Goal: Navigation & Orientation: Find specific page/section

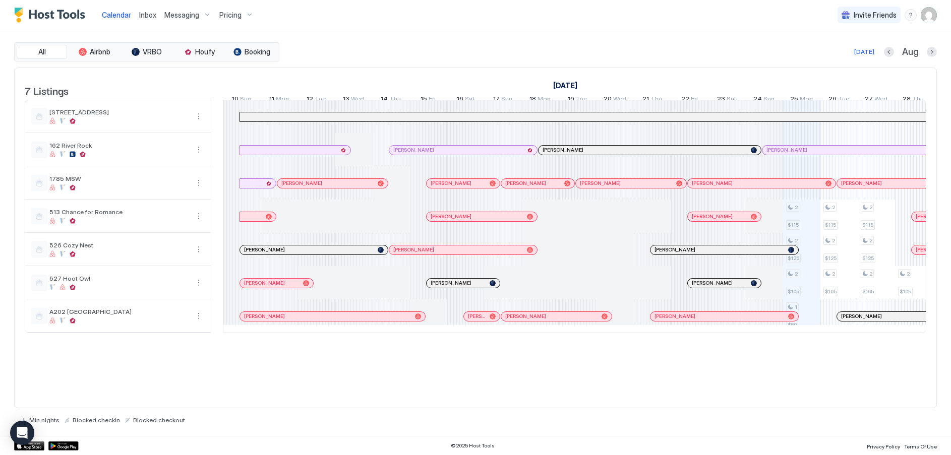
scroll to position [0, 560]
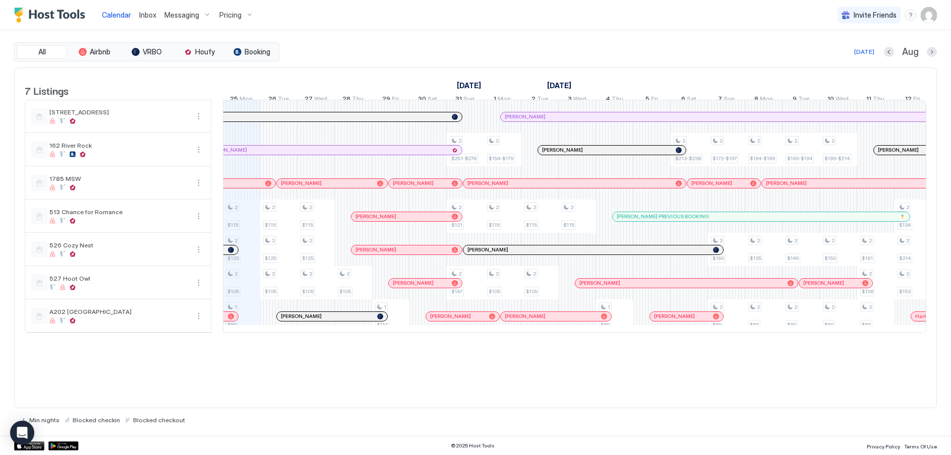
click at [237, 16] on span "Pricing" at bounding box center [230, 15] width 22 height 9
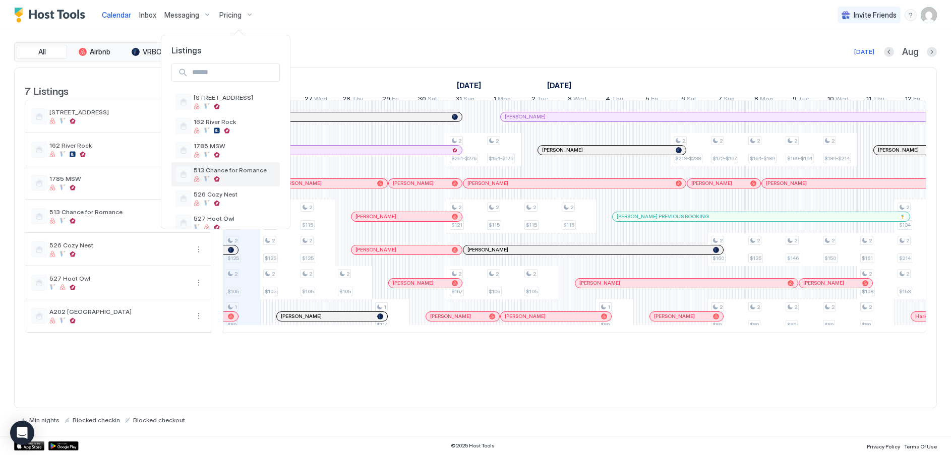
click at [210, 179] on div at bounding box center [235, 179] width 82 height 6
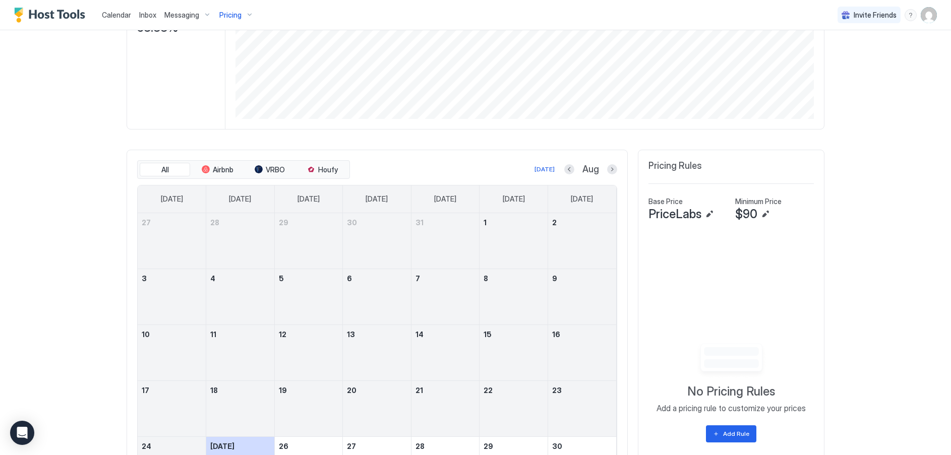
scroll to position [202, 0]
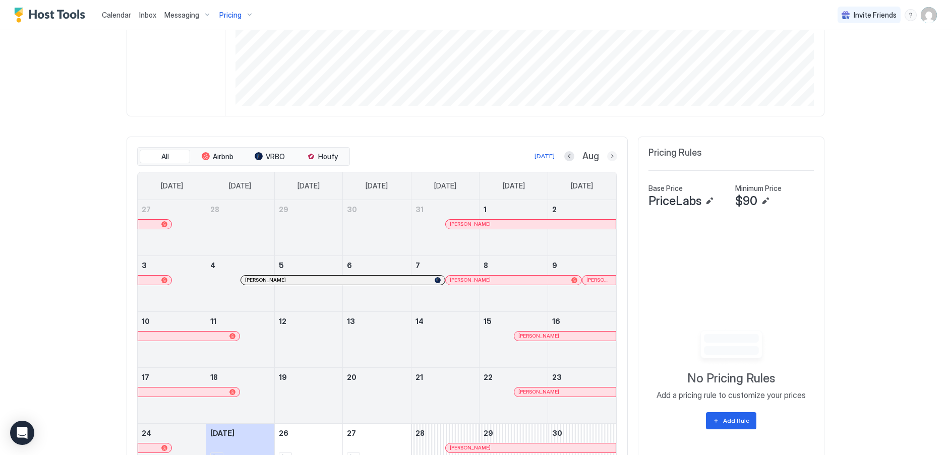
click at [607, 156] on button "Next month" at bounding box center [612, 156] width 10 height 10
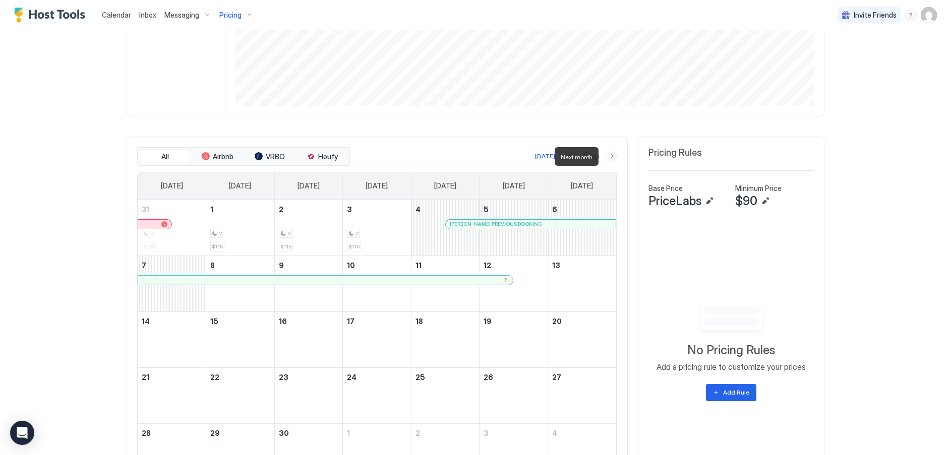
click at [607, 156] on button "Next month" at bounding box center [612, 156] width 10 height 10
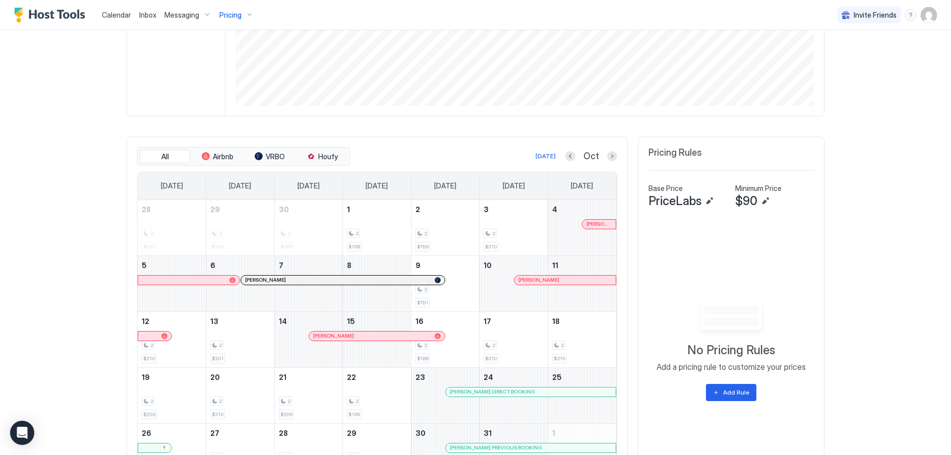
click at [565, 155] on button "Previous month" at bounding box center [570, 156] width 10 height 10
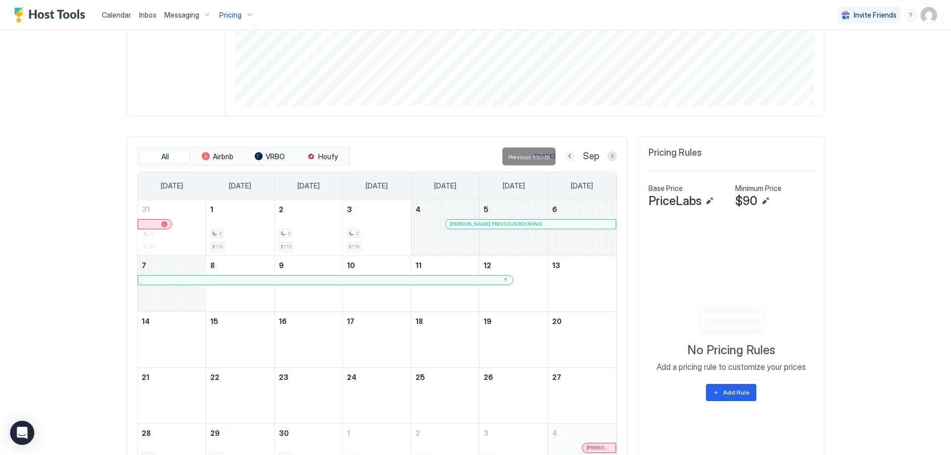
click at [565, 155] on button "Previous month" at bounding box center [570, 156] width 10 height 10
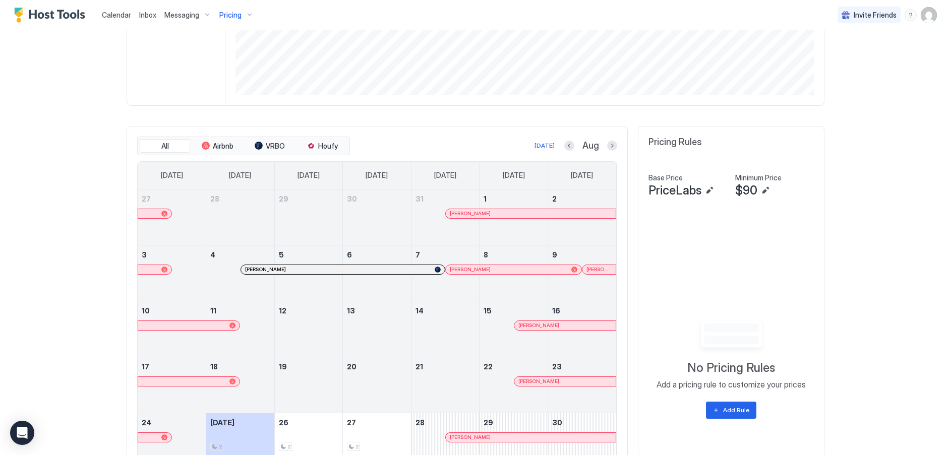
scroll to position [303, 0]
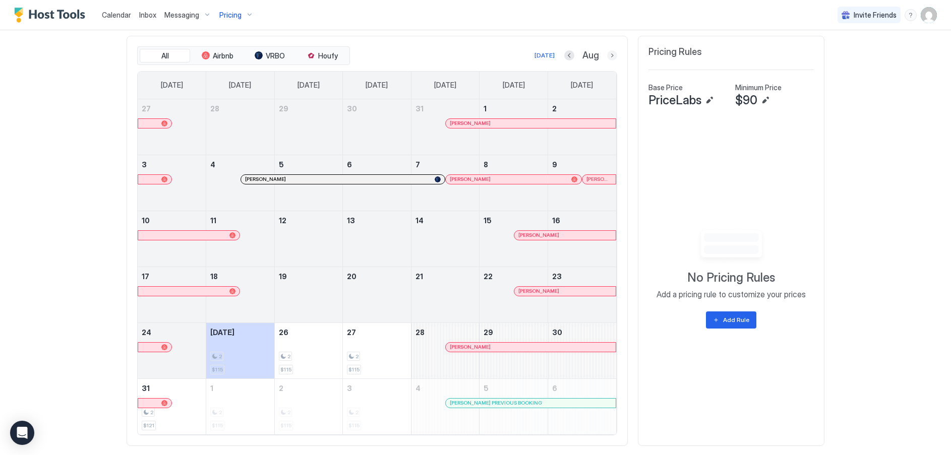
click at [607, 56] on button "Next month" at bounding box center [612, 55] width 10 height 10
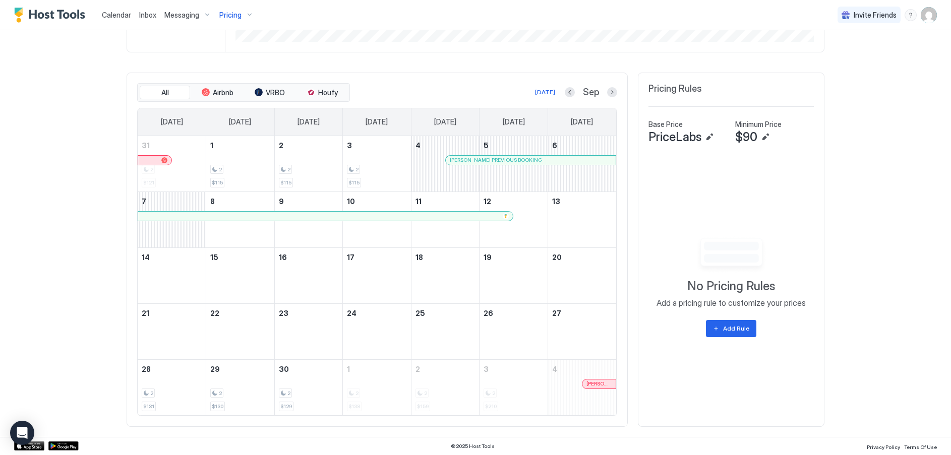
scroll to position [266, 0]
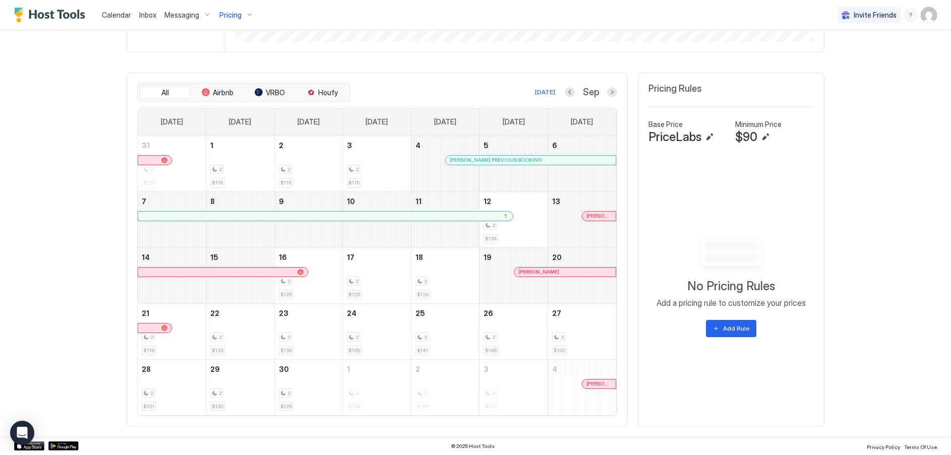
click at [607, 93] on button "Next month" at bounding box center [612, 92] width 10 height 10
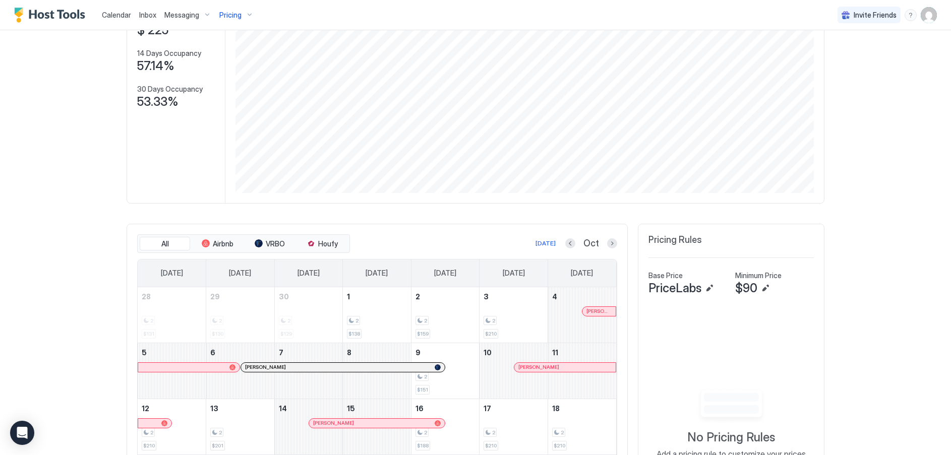
scroll to position [64, 0]
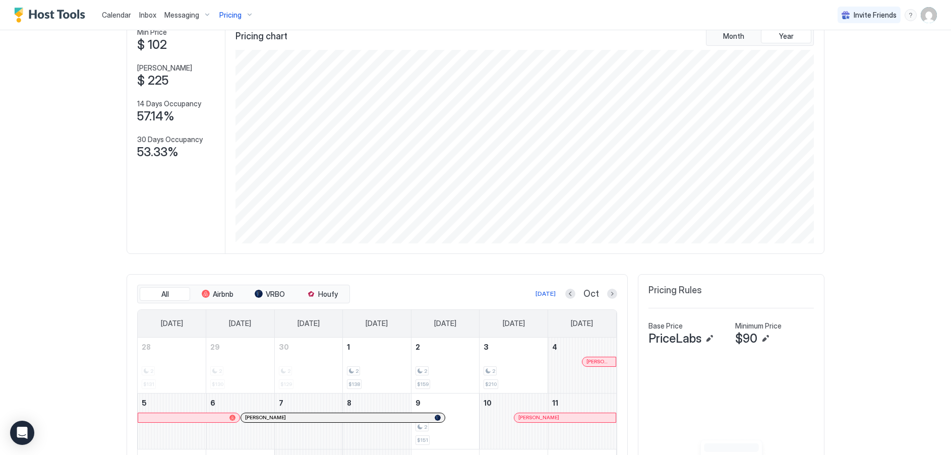
click at [242, 16] on div "Pricing" at bounding box center [236, 15] width 42 height 17
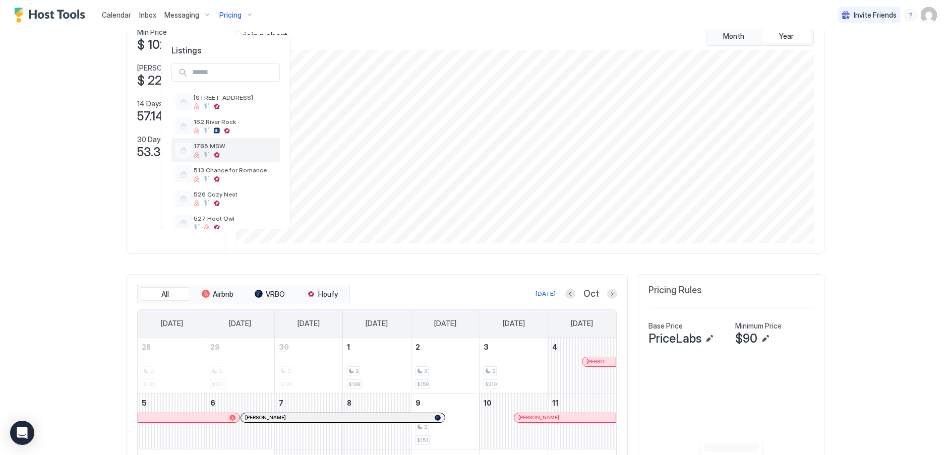
scroll to position [40, 0]
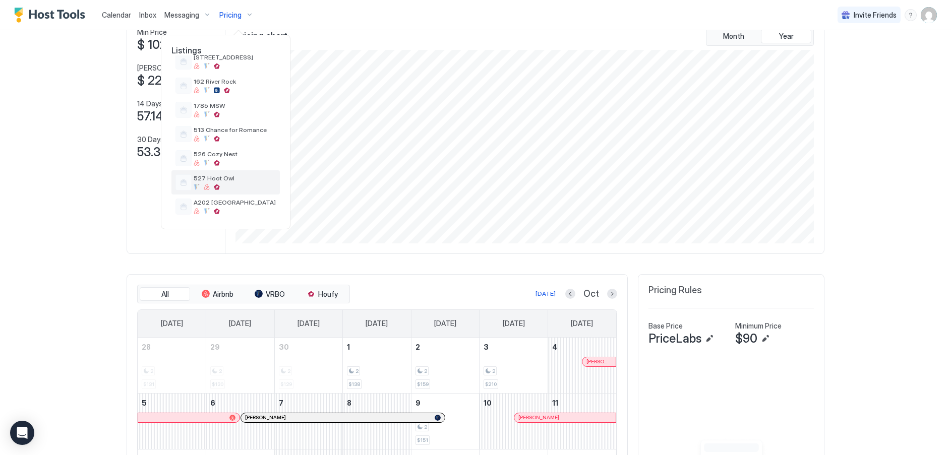
click at [210, 181] on span "527 Hoot Owl" at bounding box center [235, 178] width 82 height 8
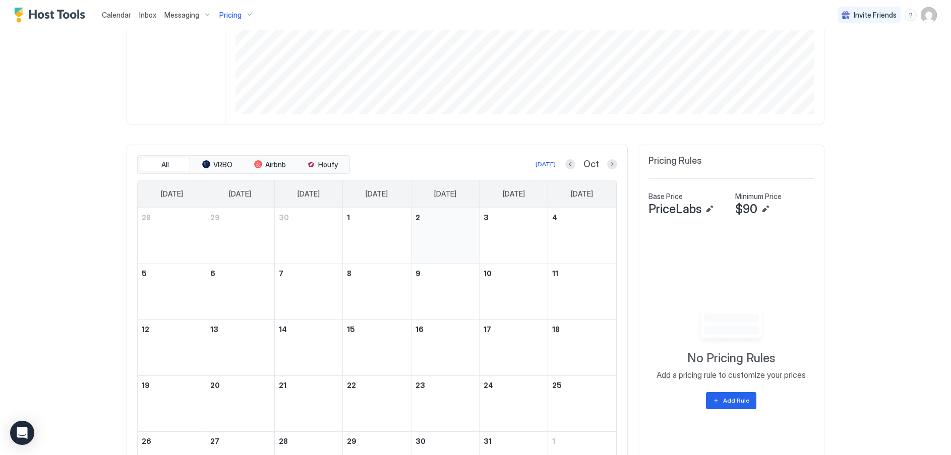
scroll to position [266, 0]
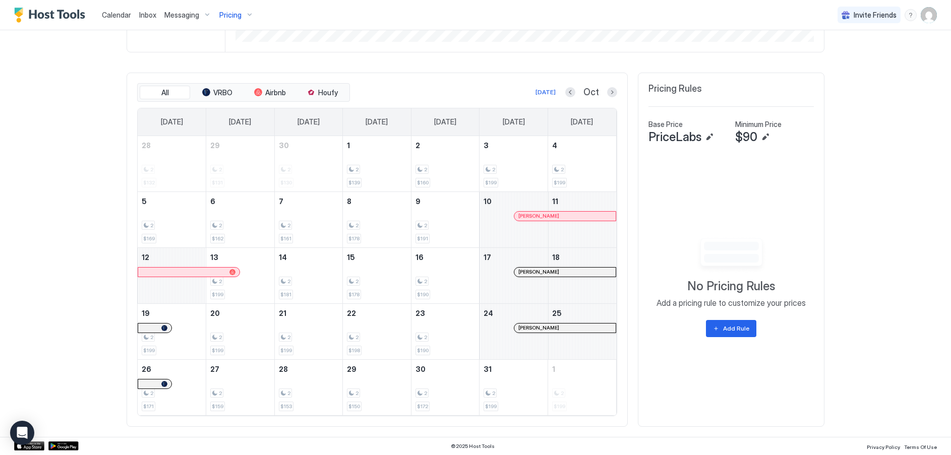
click at [122, 16] on span "Calendar" at bounding box center [116, 15] width 29 height 9
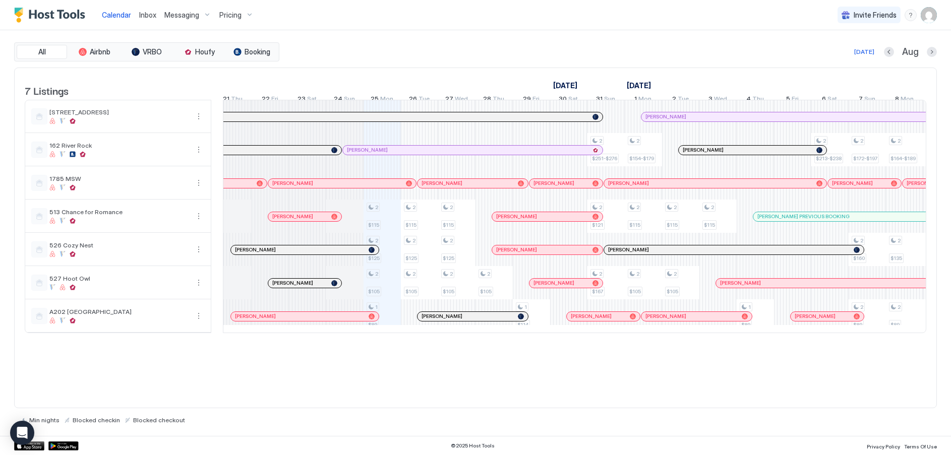
click at [436, 154] on div at bounding box center [436, 150] width 8 height 8
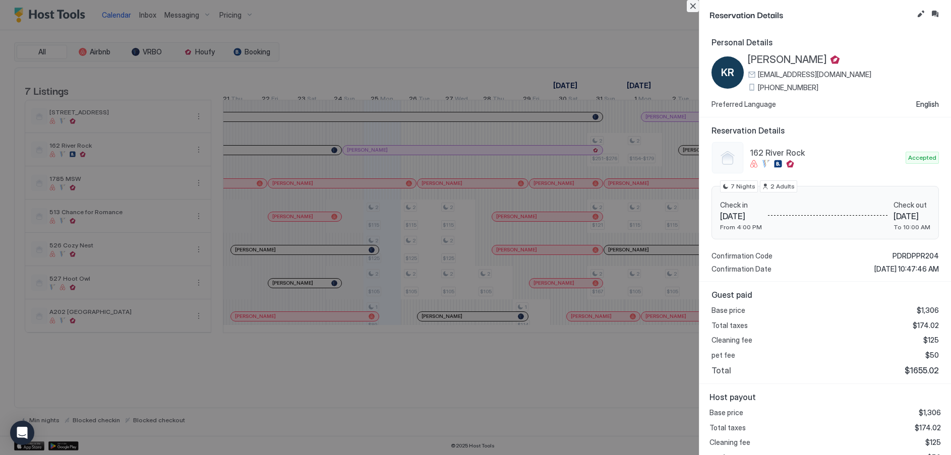
click at [690, 7] on button "Close" at bounding box center [693, 6] width 12 height 12
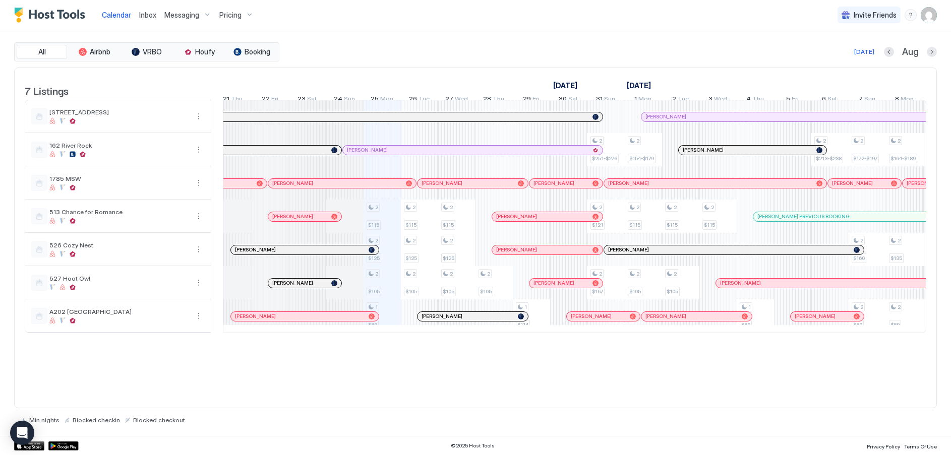
scroll to position [0, 483]
